Goal: Information Seeking & Learning: Understand process/instructions

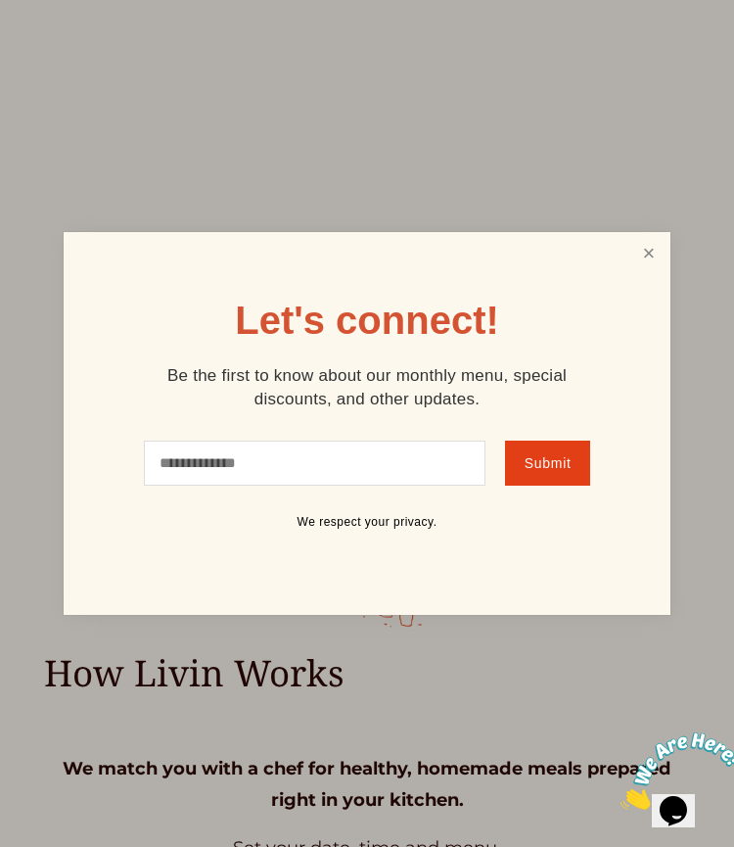
scroll to position [151, 0]
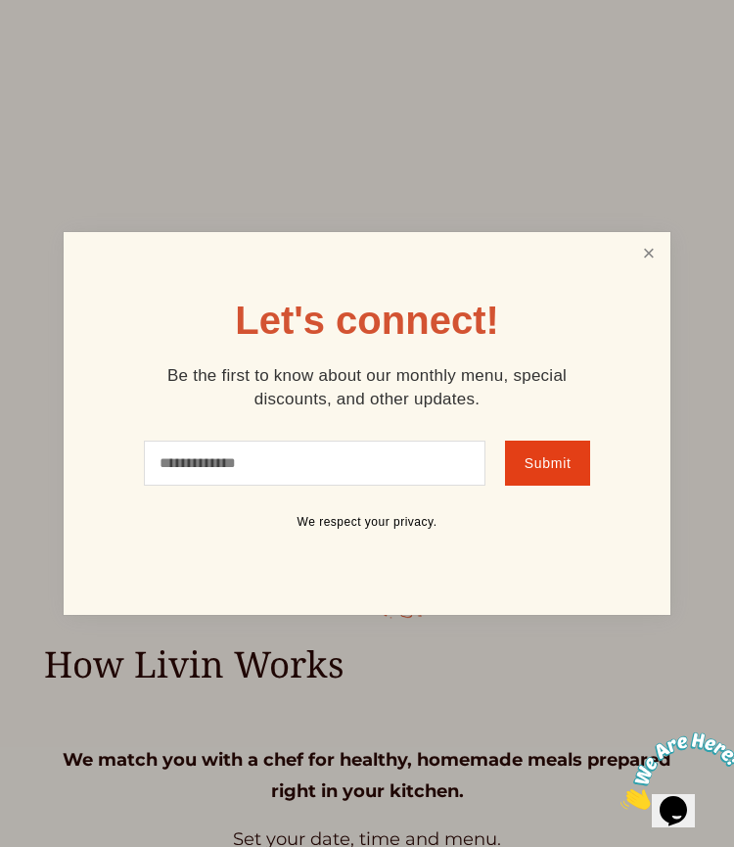
click at [659, 247] on link "Close" at bounding box center [649, 253] width 37 height 36
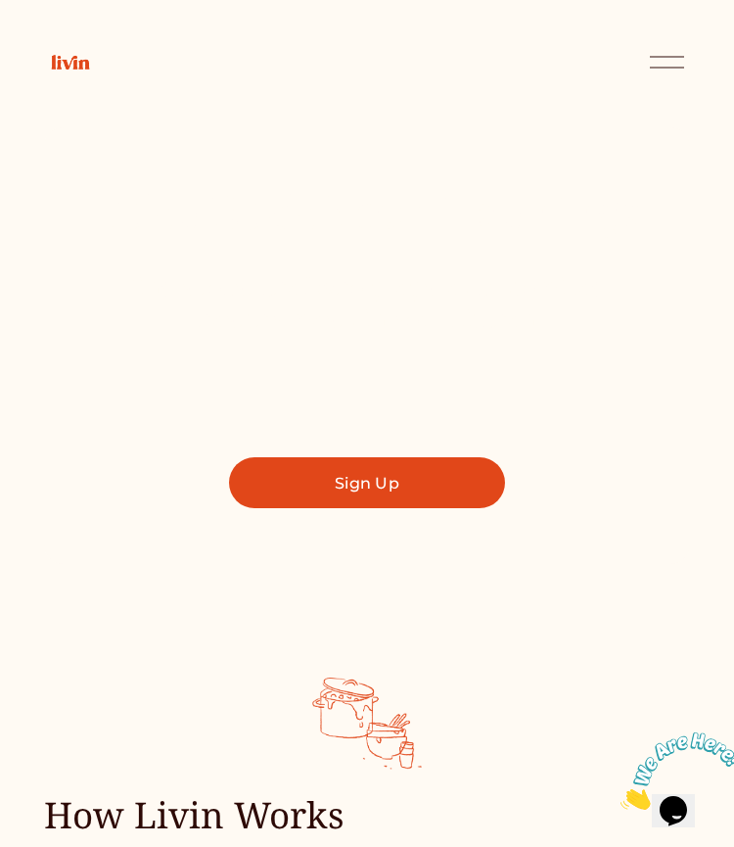
scroll to position [0, 0]
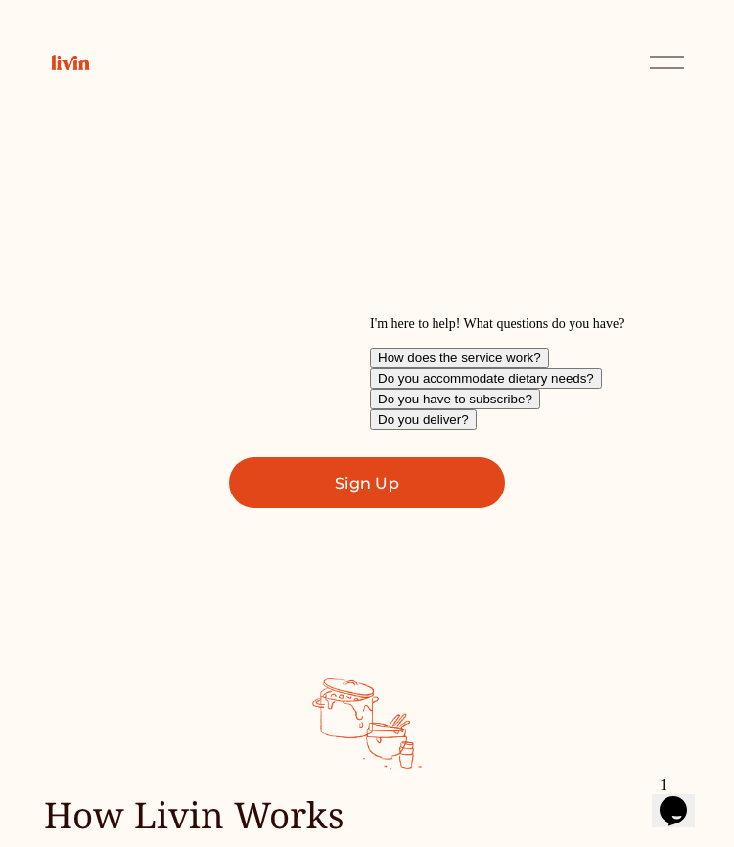
click at [662, 52] on div at bounding box center [667, 62] width 34 height 34
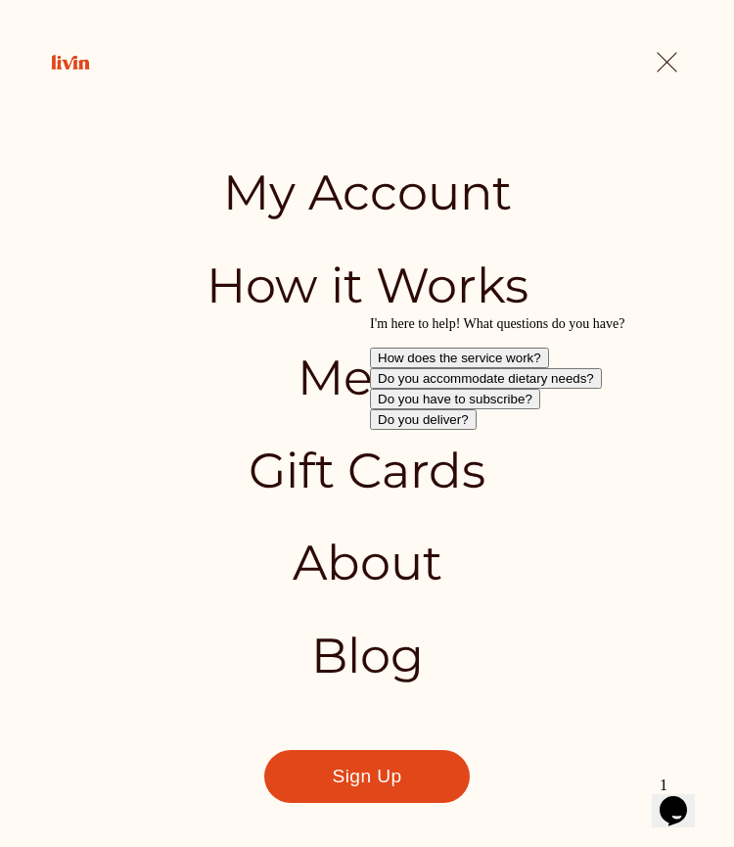
click at [370, 316] on icon "Chat attention grabber" at bounding box center [370, 316] width 0 height 0
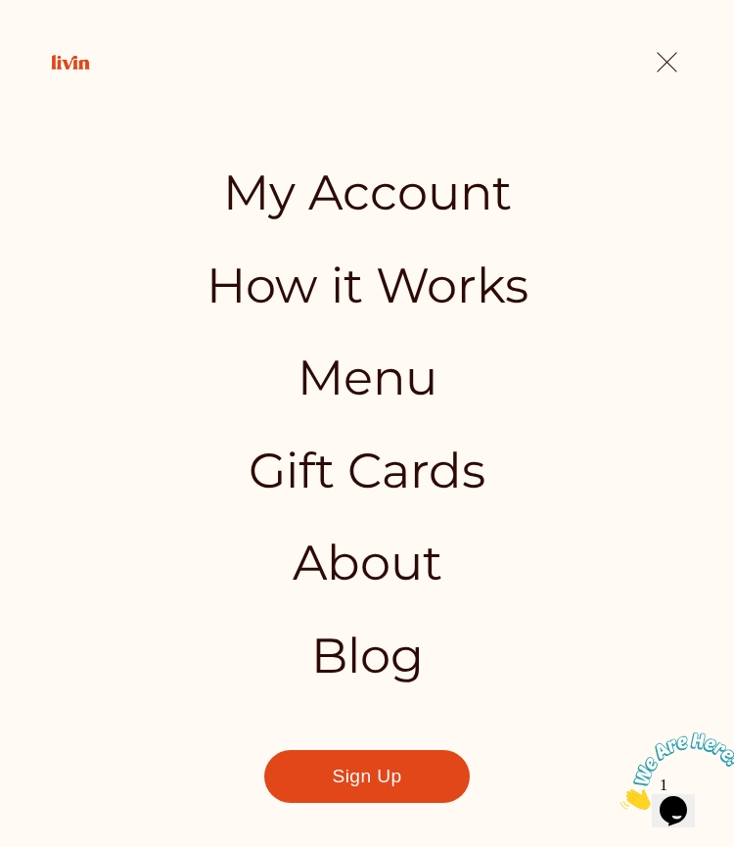
click at [424, 288] on link "How it Works" at bounding box center [368, 285] width 322 height 49
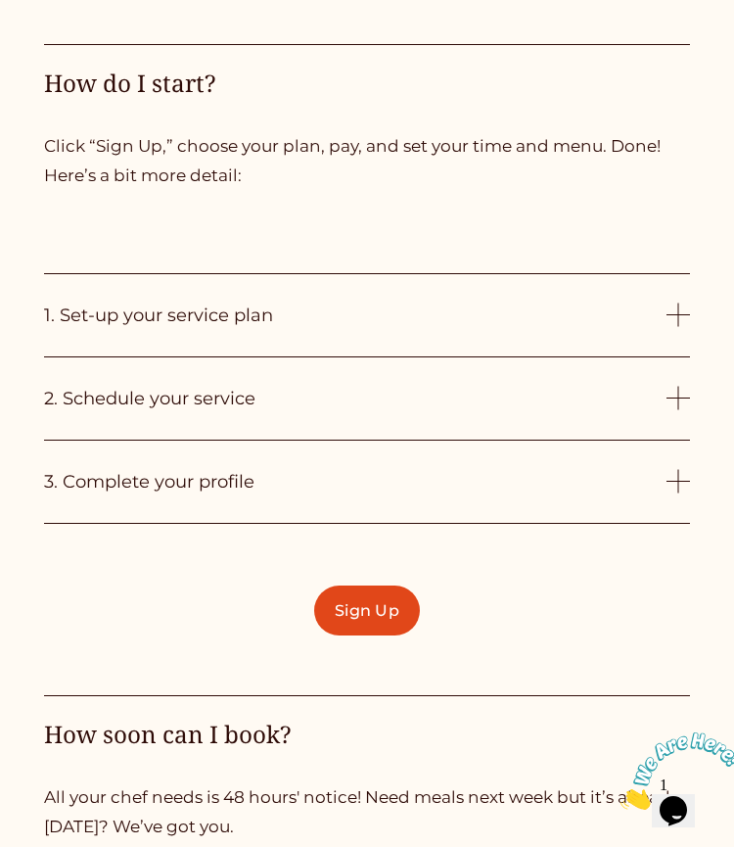
scroll to position [5584, 0]
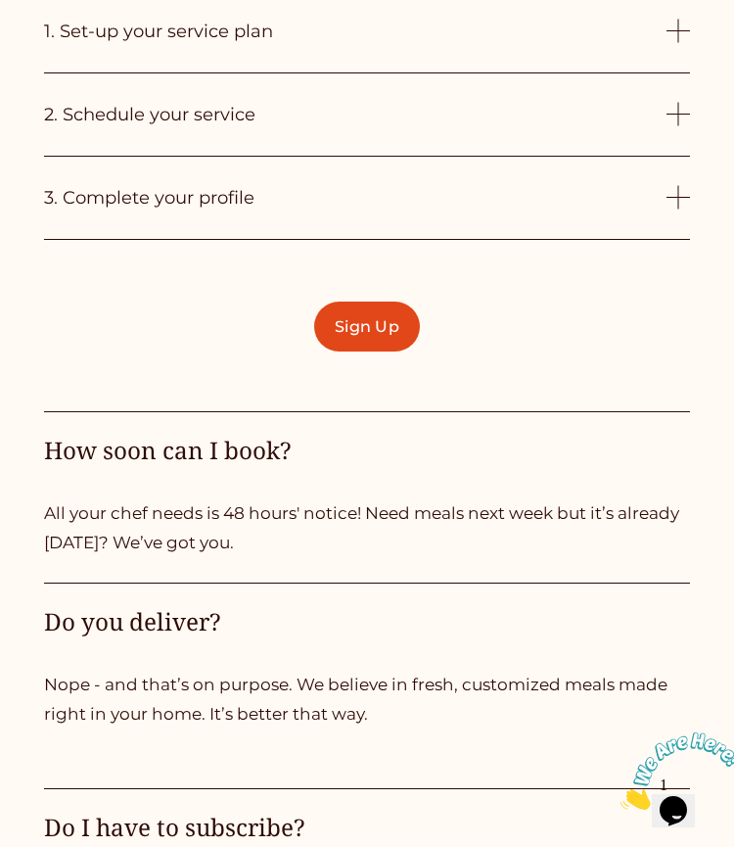
click at [679, 103] on div at bounding box center [679, 115] width 1 height 24
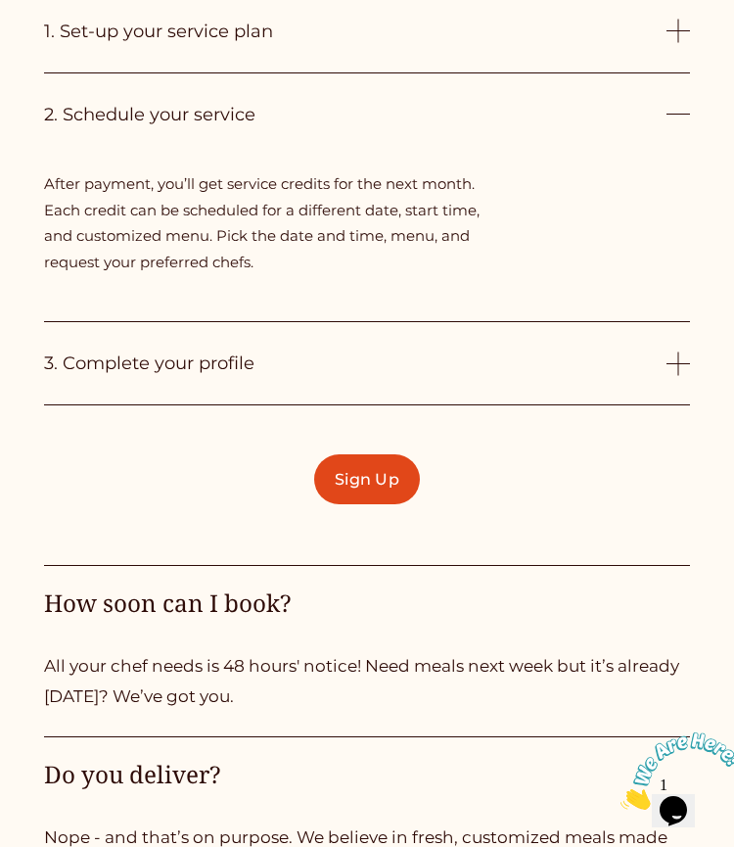
click at [678, 103] on div at bounding box center [679, 115] width 24 height 24
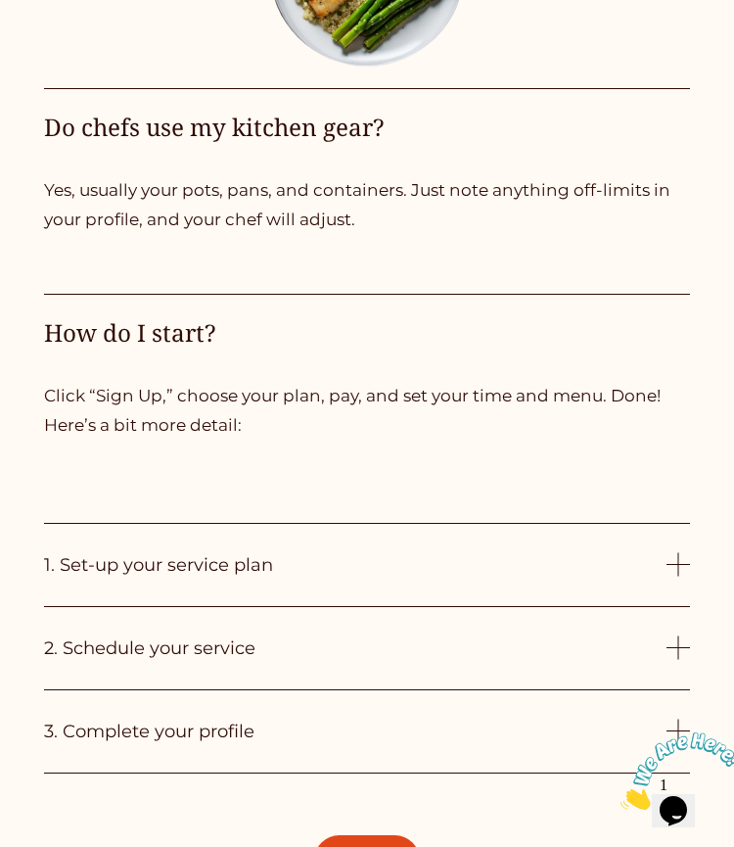
scroll to position [5050, 0]
click at [420, 640] on span "2. Schedule your service" at bounding box center [355, 649] width 623 height 22
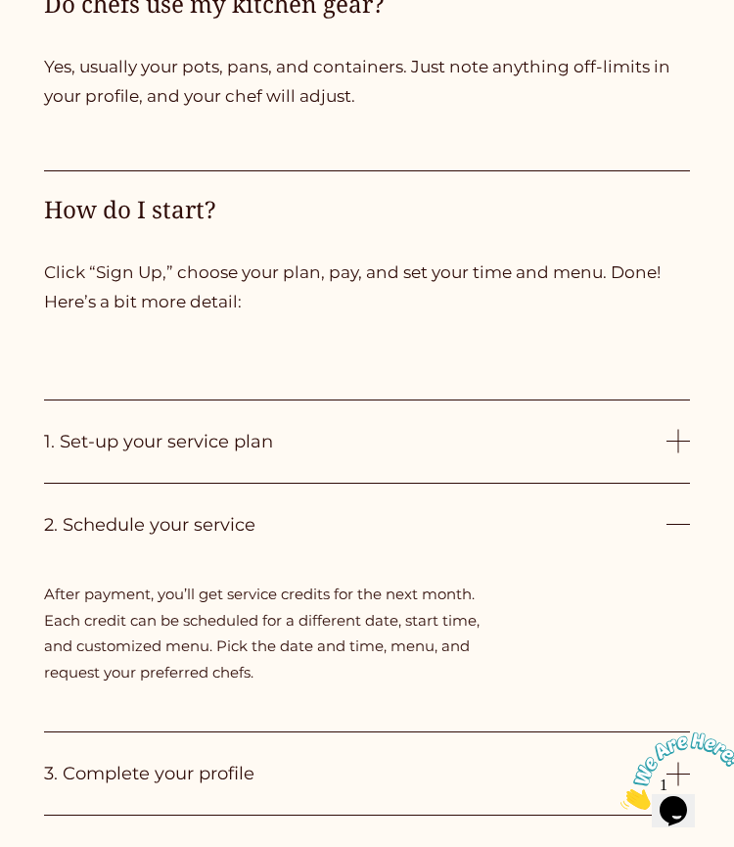
scroll to position [5258, 0]
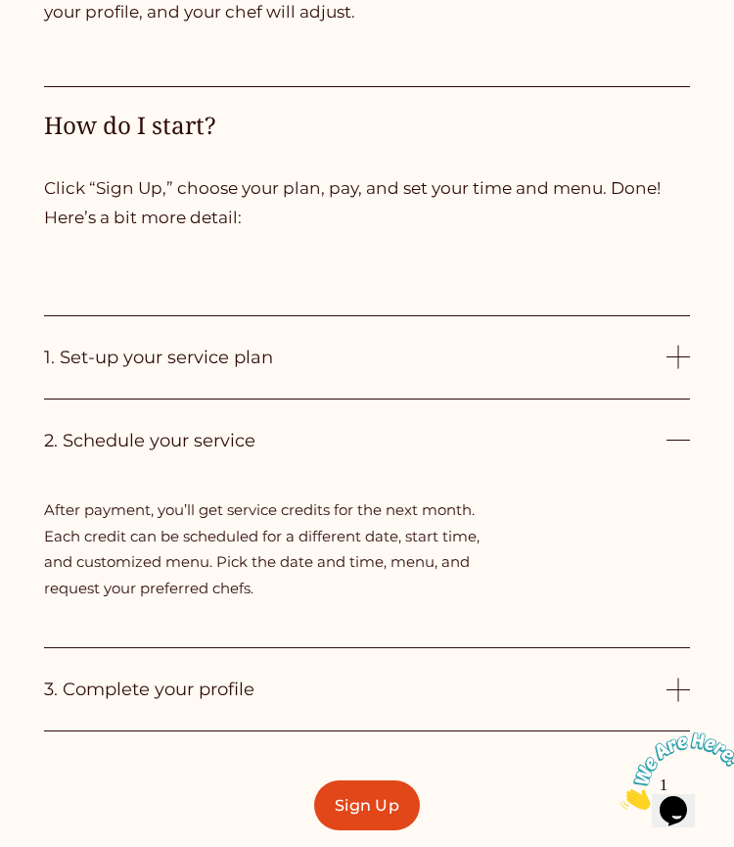
click at [613, 438] on span "2. Schedule your service" at bounding box center [355, 441] width 623 height 22
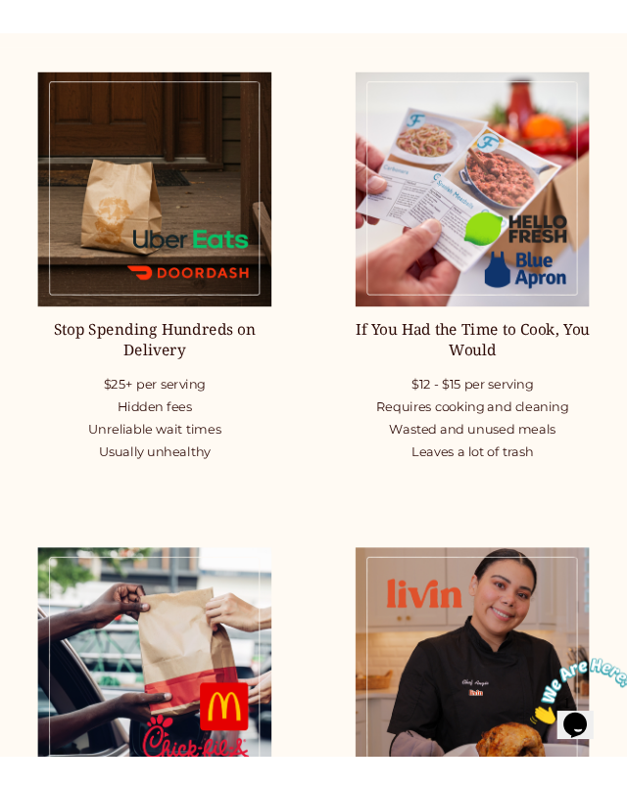
scroll to position [2449, 0]
